Goal: Communication & Community: Answer question/provide support

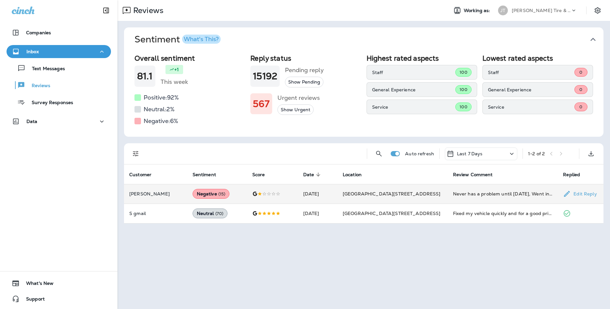
click at [519, 192] on div "Never has a problem until [DATE], Went in for an oil change that took over an h…" at bounding box center [503, 193] width 100 height 7
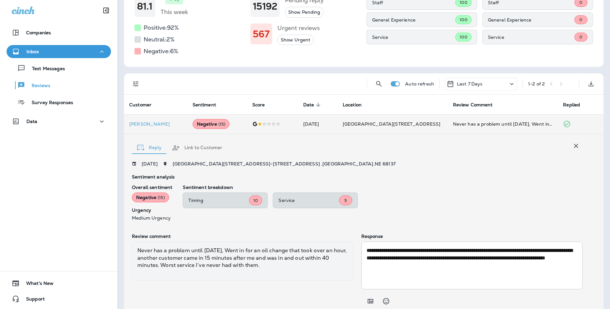
scroll to position [70, 0]
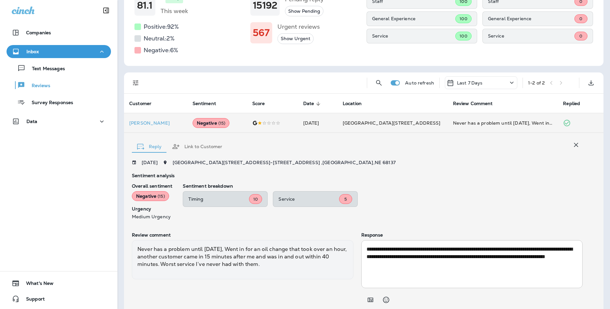
click at [69, 78] on div "Text Messages Reviews Survey Responses" at bounding box center [59, 83] width 104 height 51
click at [70, 65] on div "Text Messages" at bounding box center [58, 68] width 99 height 10
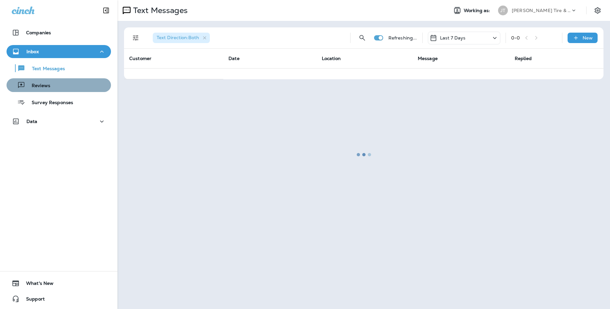
click at [76, 82] on div "Reviews" at bounding box center [58, 85] width 99 height 10
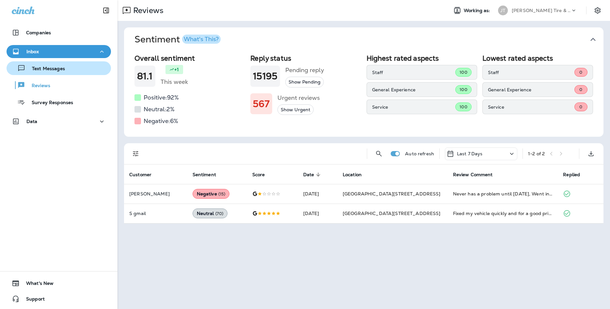
click at [67, 72] on div "Text Messages" at bounding box center [58, 68] width 99 height 10
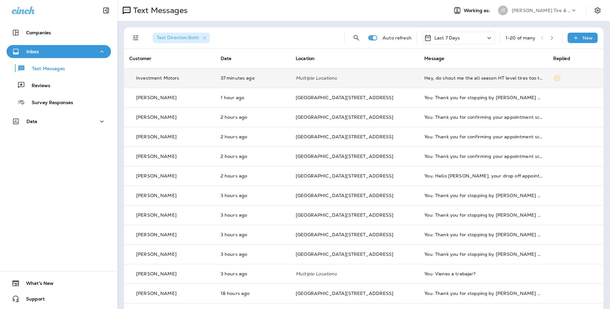
click at [497, 80] on div "Hey, do shout me the all season HT level tires too thanks" at bounding box center [483, 77] width 118 height 5
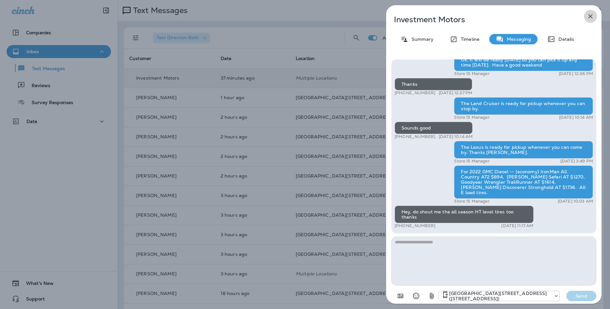
click at [593, 21] on button "button" at bounding box center [590, 16] width 13 height 13
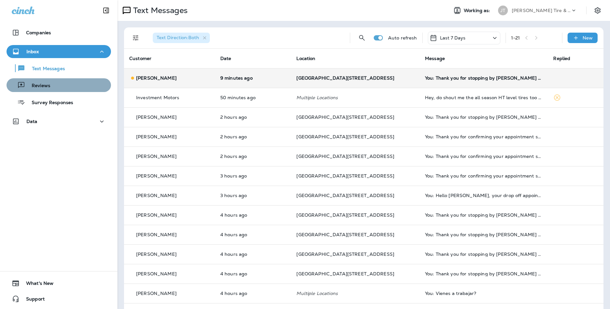
click at [33, 86] on p "Reviews" at bounding box center [37, 86] width 25 height 6
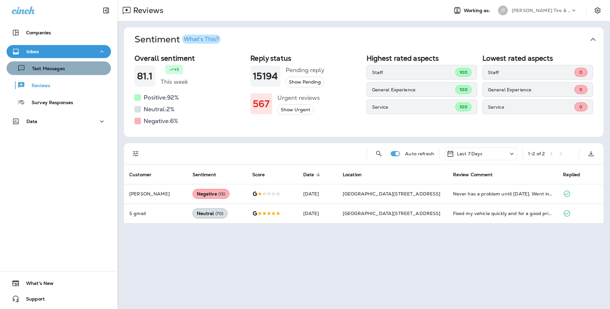
click at [61, 71] on p "Text Messages" at bounding box center [44, 69] width 39 height 6
